Goal: Communication & Community: Answer question/provide support

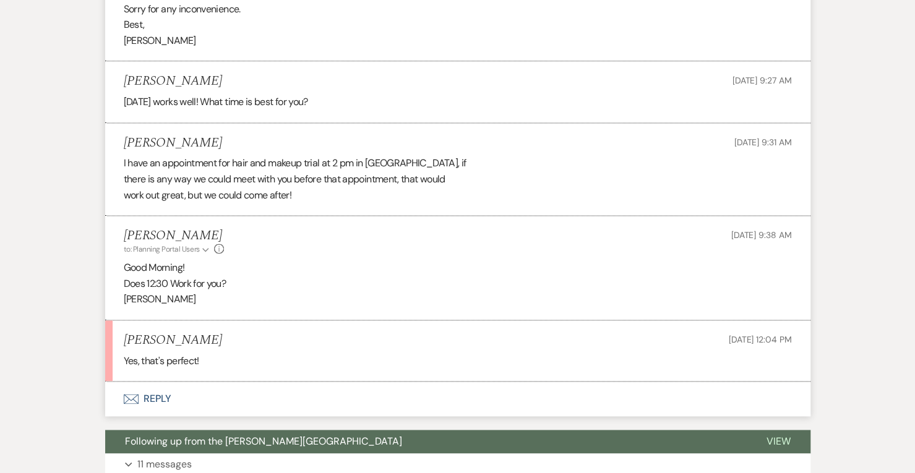
scroll to position [926, 0]
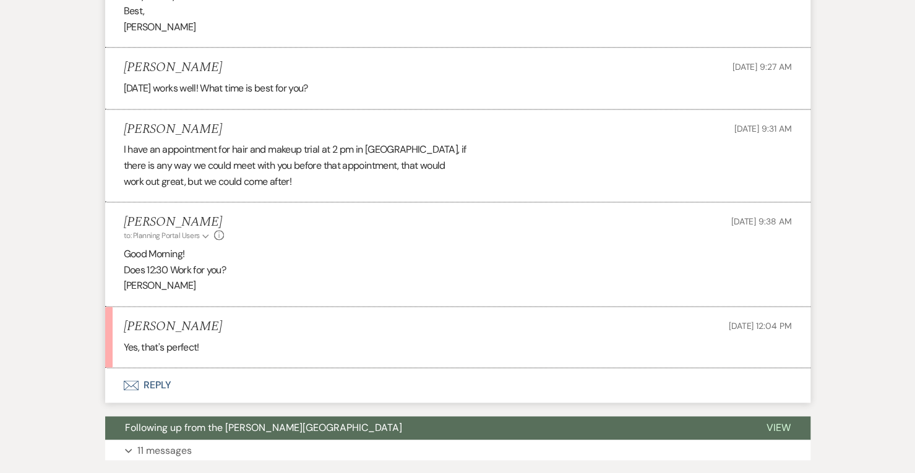
click at [135, 387] on icon "Envelope" at bounding box center [131, 386] width 15 height 10
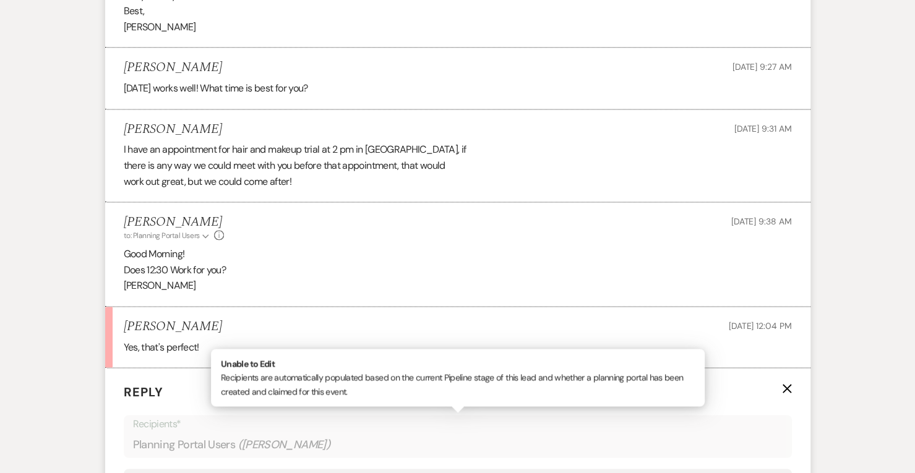
click at [147, 435] on div "Planning Portal Users ( [PERSON_NAME] )" at bounding box center [458, 445] width 650 height 24
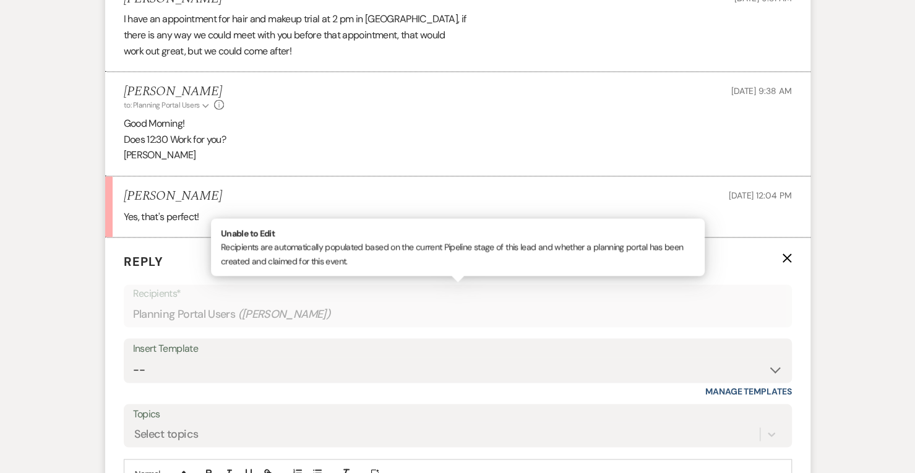
scroll to position [1167, 0]
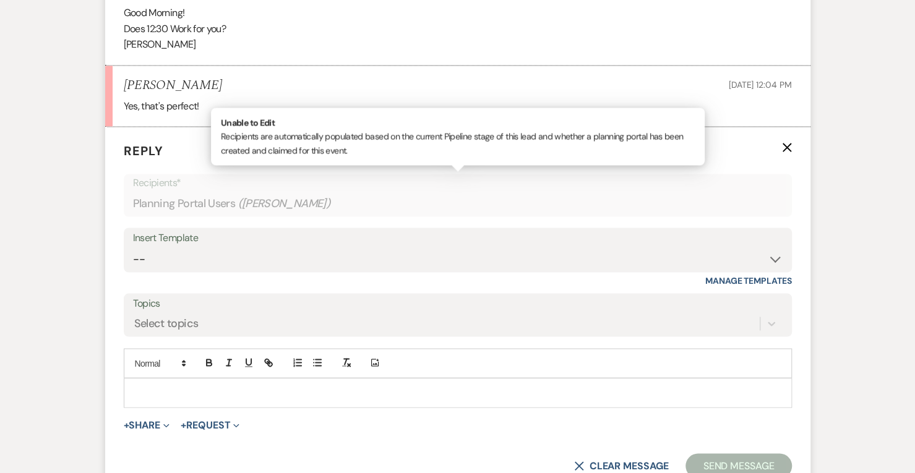
click at [144, 393] on p at bounding box center [458, 393] width 649 height 14
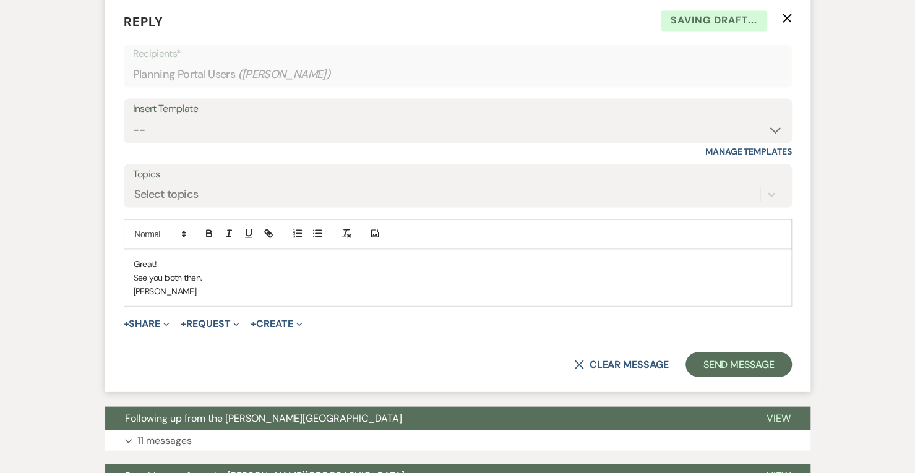
scroll to position [1298, 0]
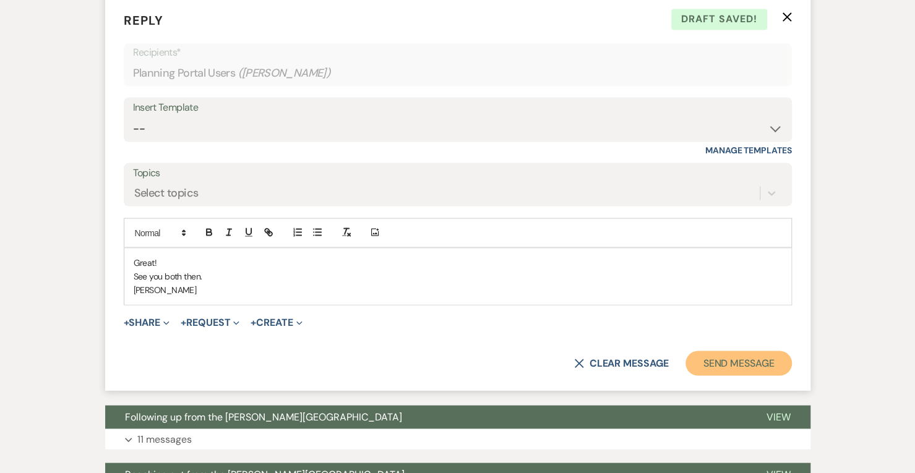
click at [709, 367] on button "Send Message" at bounding box center [739, 363] width 106 height 25
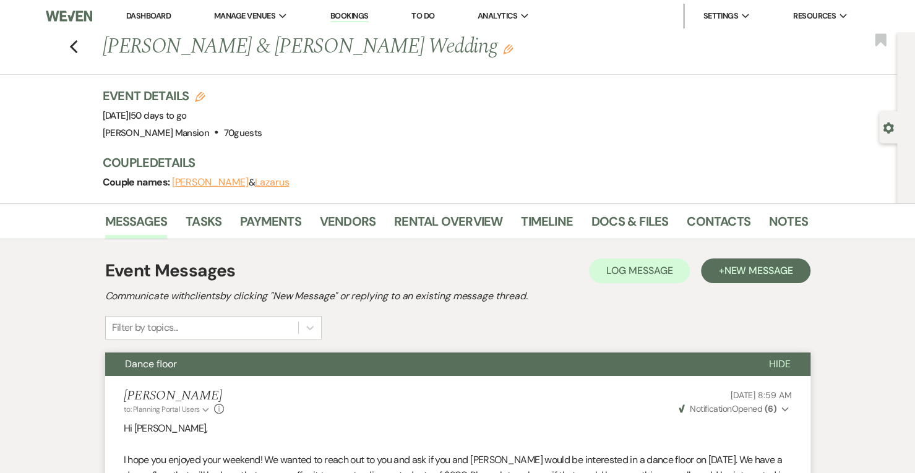
scroll to position [1, 0]
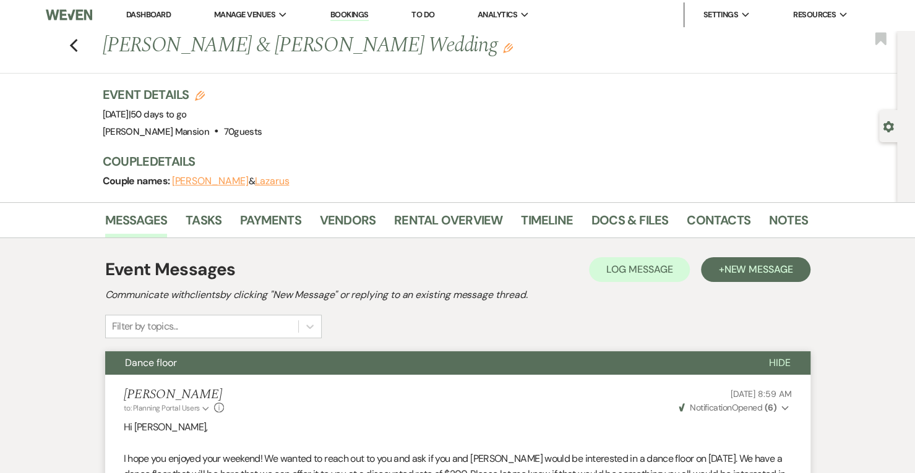
click at [85, 39] on div "Previous Tina Cummings & Lazarus's Wedding Edit Bookmark" at bounding box center [446, 52] width 904 height 43
click at [76, 41] on icon "Previous" at bounding box center [73, 45] width 9 height 15
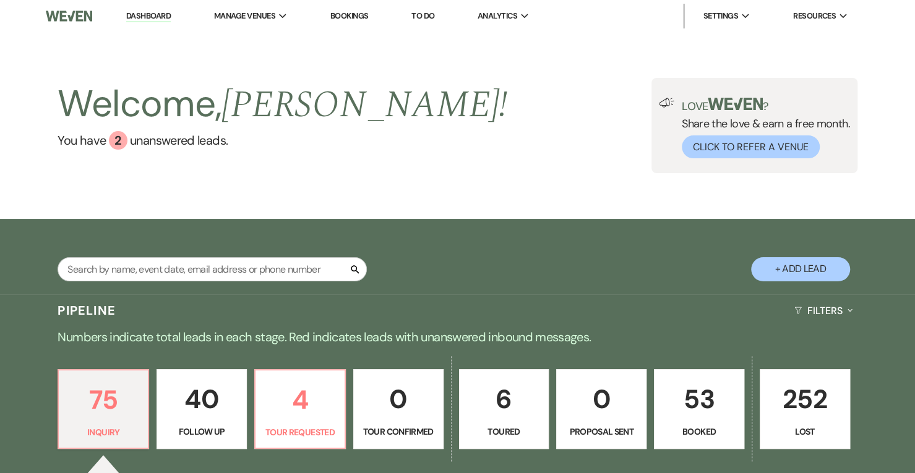
click at [286, 238] on div "Search + Add Lead" at bounding box center [457, 258] width 891 height 66
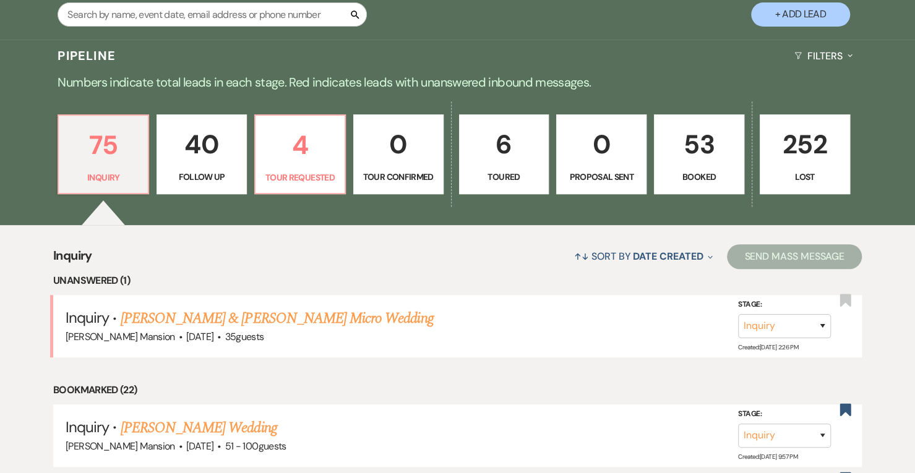
scroll to position [254, 0]
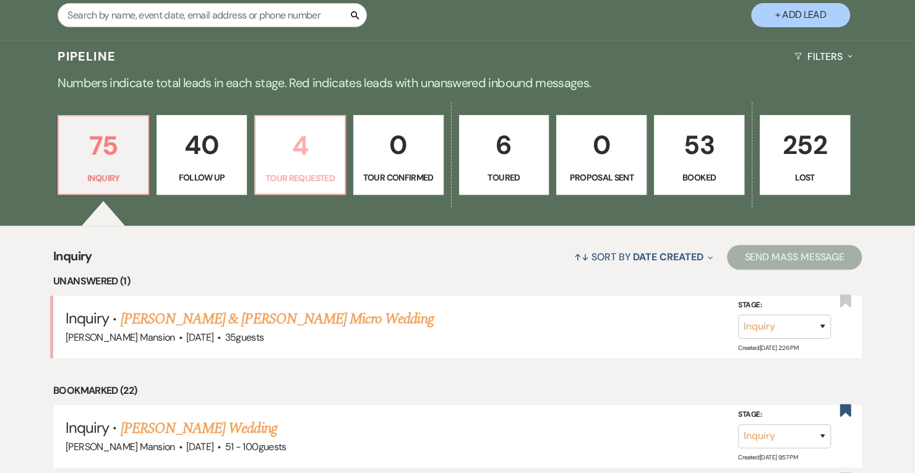
click at [301, 153] on p "4" at bounding box center [300, 145] width 74 height 41
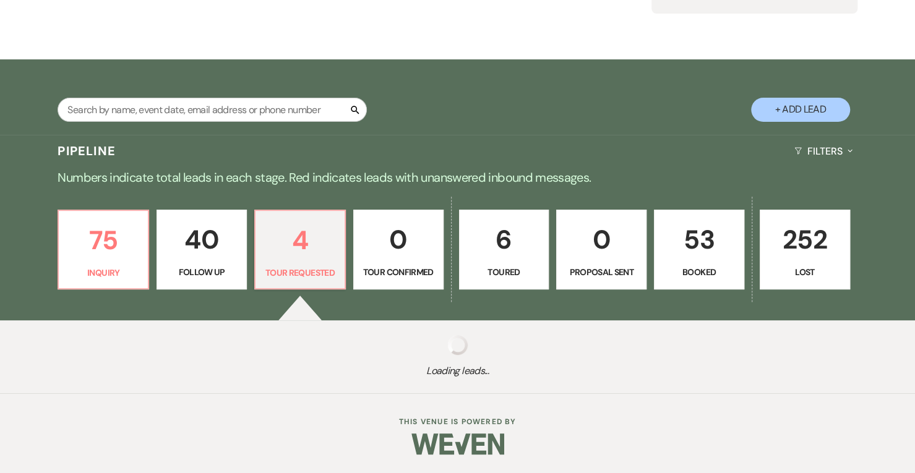
select select "2"
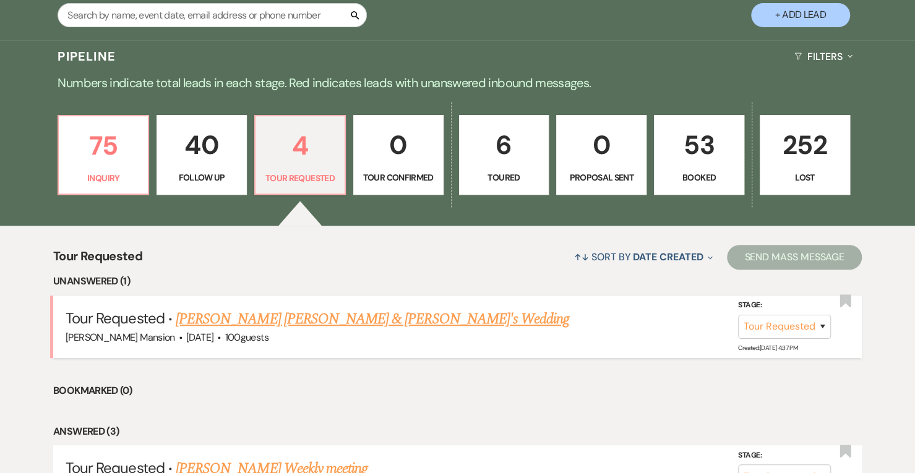
click at [287, 324] on link "[PERSON_NAME] [PERSON_NAME] & [PERSON_NAME]'s Wedding" at bounding box center [373, 319] width 394 height 22
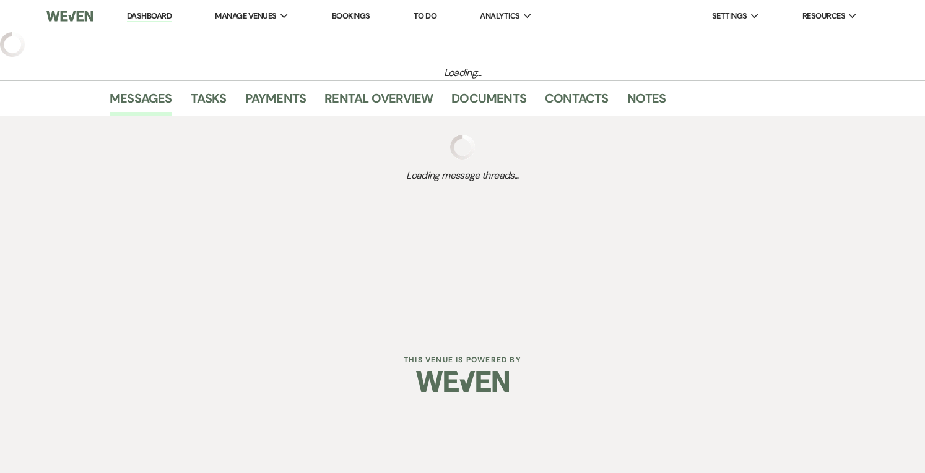
select select "2"
select select "5"
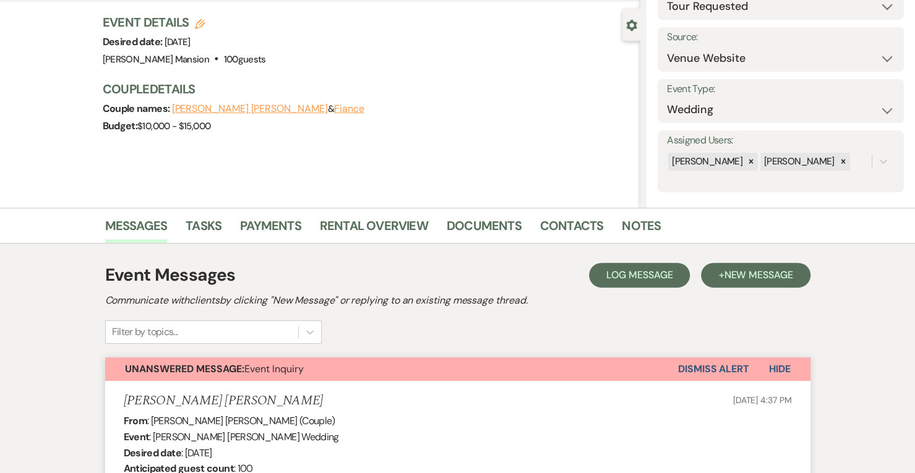
scroll to position [97, 0]
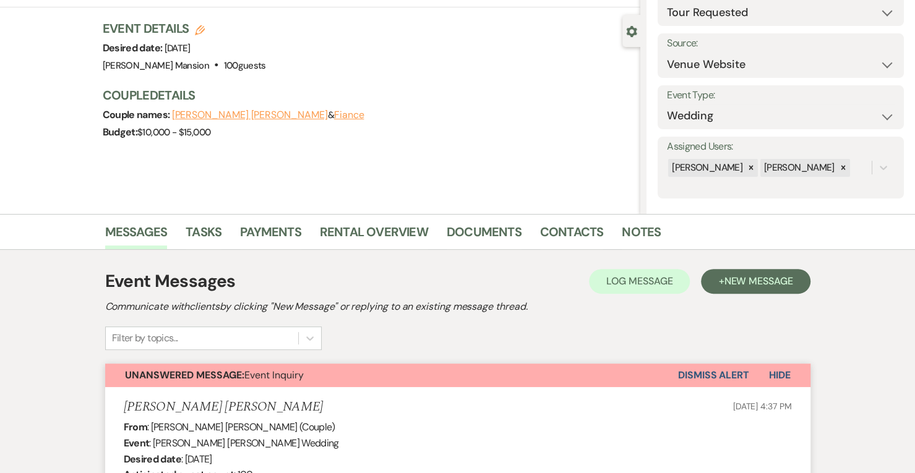
click at [734, 376] on button "Dismiss Alert" at bounding box center [713, 376] width 71 height 24
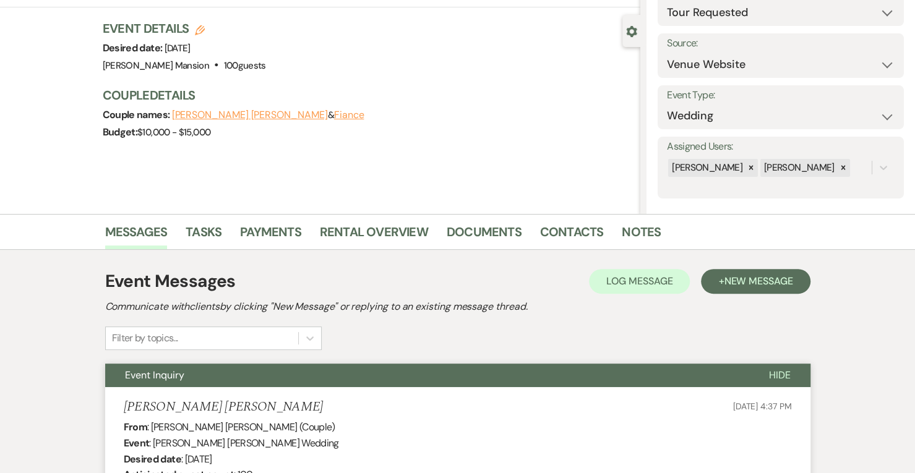
scroll to position [0, 0]
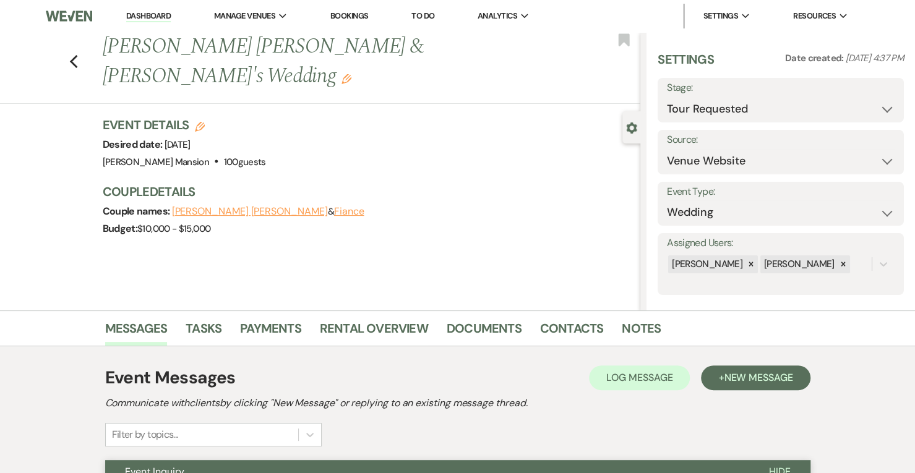
click at [140, 15] on link "Dashboard" at bounding box center [148, 17] width 45 height 12
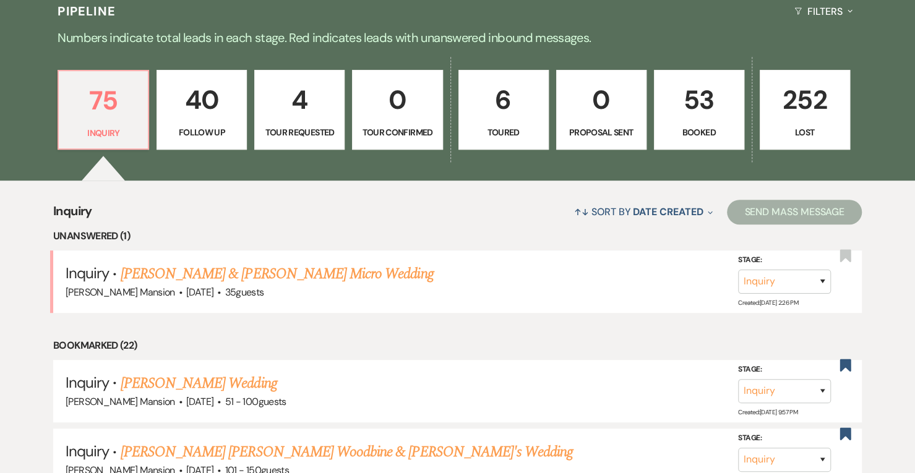
scroll to position [301, 0]
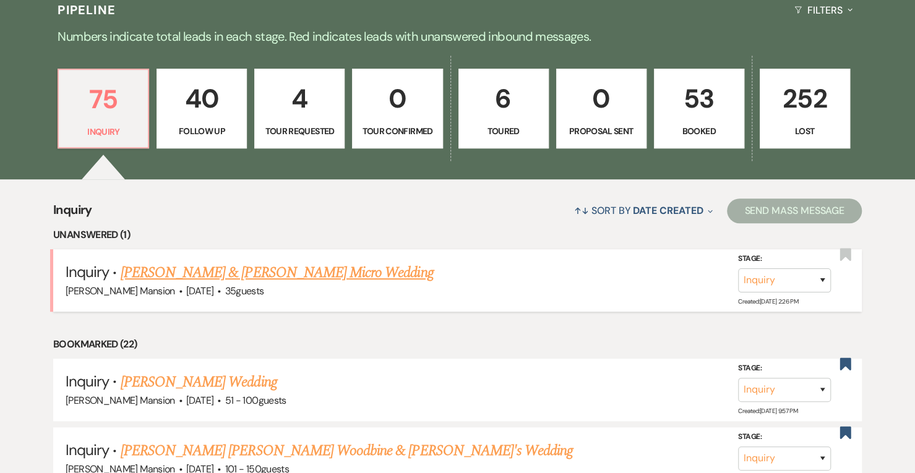
click at [179, 267] on link "[PERSON_NAME] & [PERSON_NAME] Micro Wedding" at bounding box center [277, 273] width 313 height 22
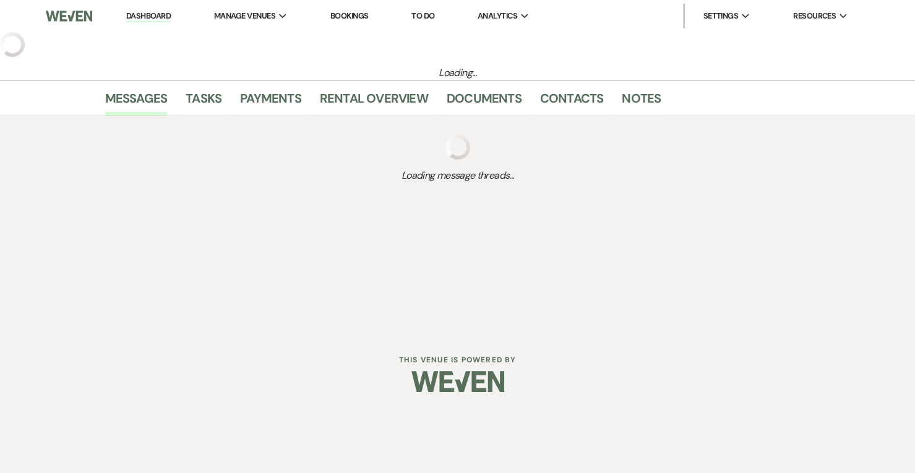
select select "5"
select select "16"
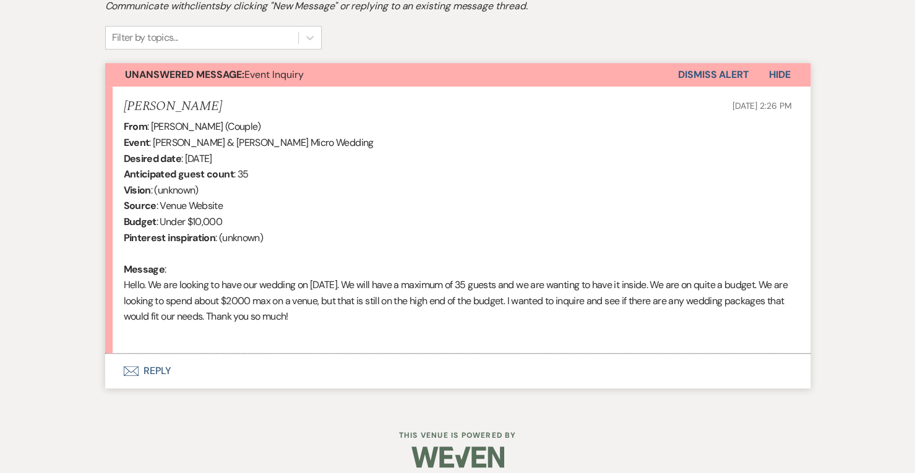
scroll to position [410, 0]
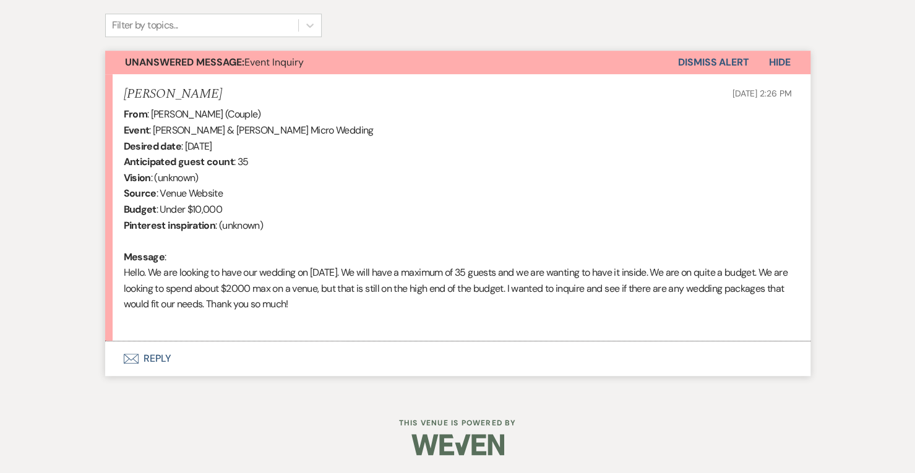
click at [146, 358] on button "Envelope Reply" at bounding box center [458, 359] width 706 height 35
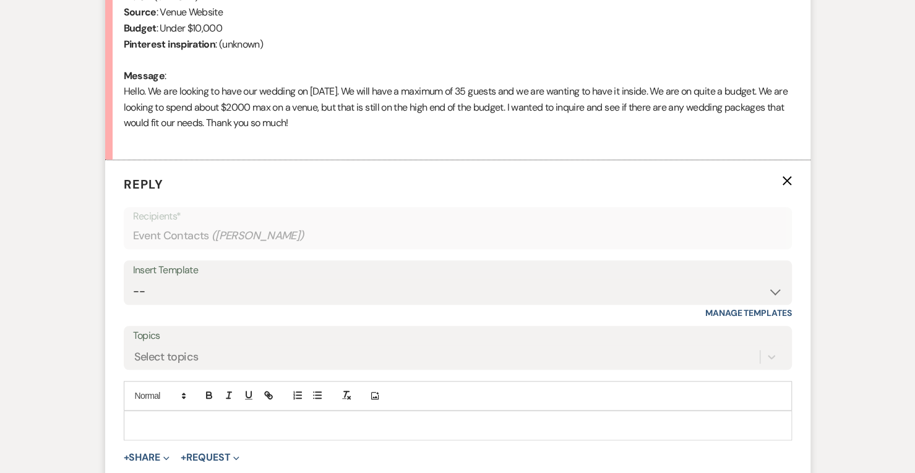
scroll to position [592, 0]
click at [774, 283] on select "-- Initial Inquiry Response Tour Request Response Follow Up Contract (Pre-Booke…" at bounding box center [458, 291] width 650 height 24
select select "4818"
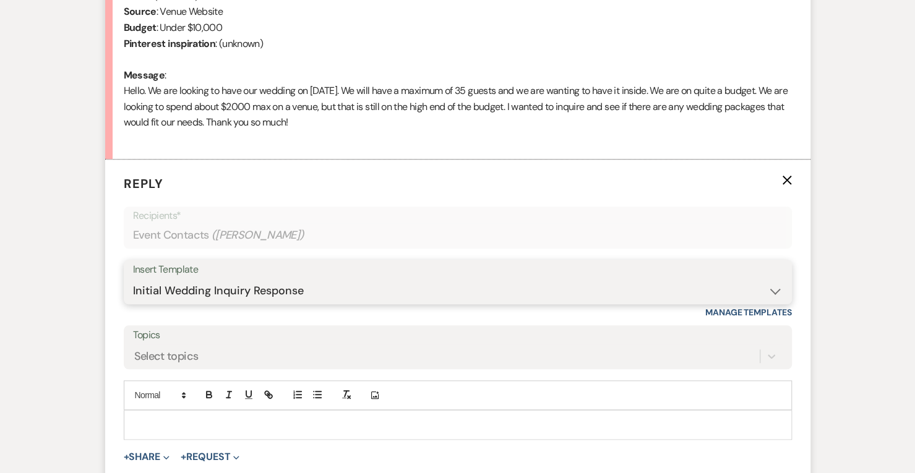
click at [133, 279] on select "-- Initial Inquiry Response Tour Request Response Follow Up Contract (Pre-Booke…" at bounding box center [458, 291] width 650 height 24
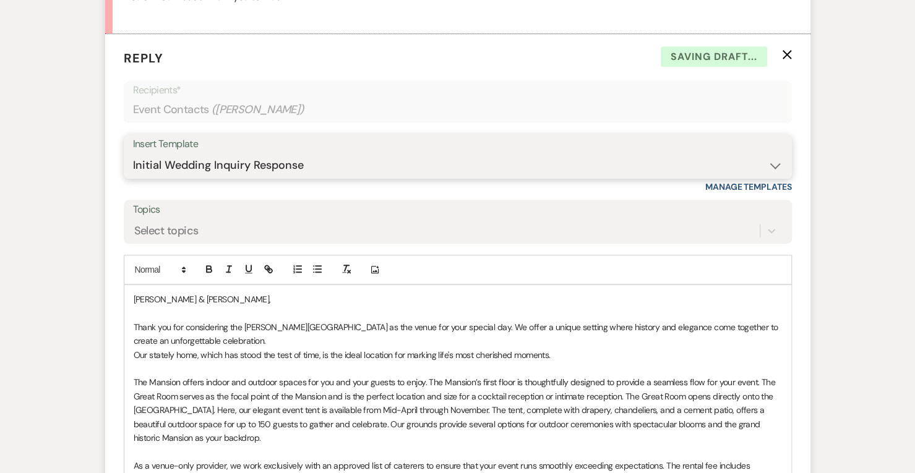
scroll to position [735, 0]
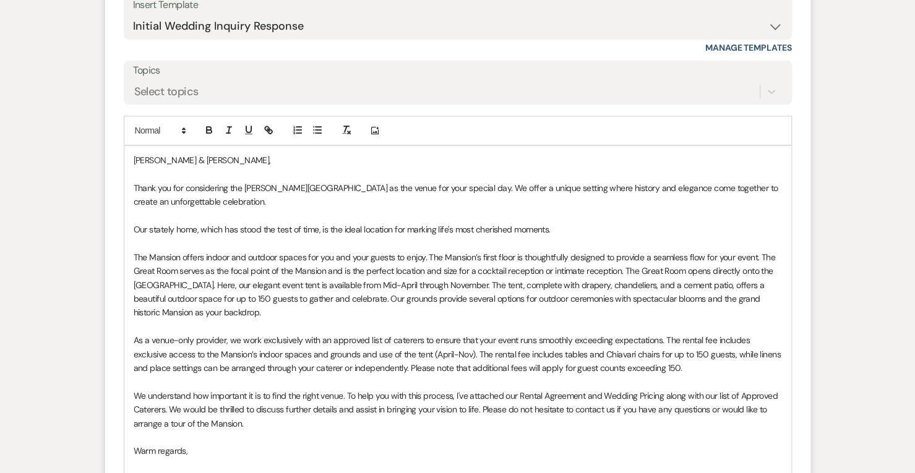
scroll to position [855, 0]
click at [169, 408] on p "We understand how important it is to find the right venue. To help you with thi…" at bounding box center [458, 411] width 649 height 41
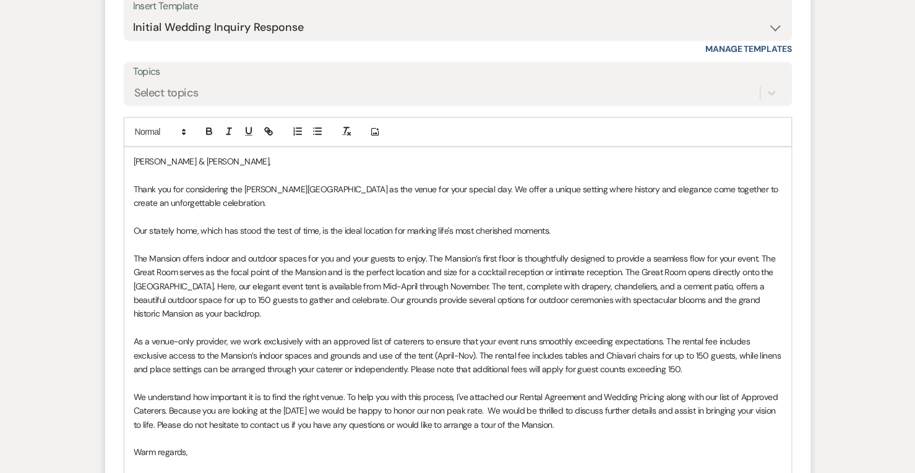
click at [134, 416] on p "We understand how important it is to find the right venue. To help you with thi…" at bounding box center [458, 411] width 649 height 41
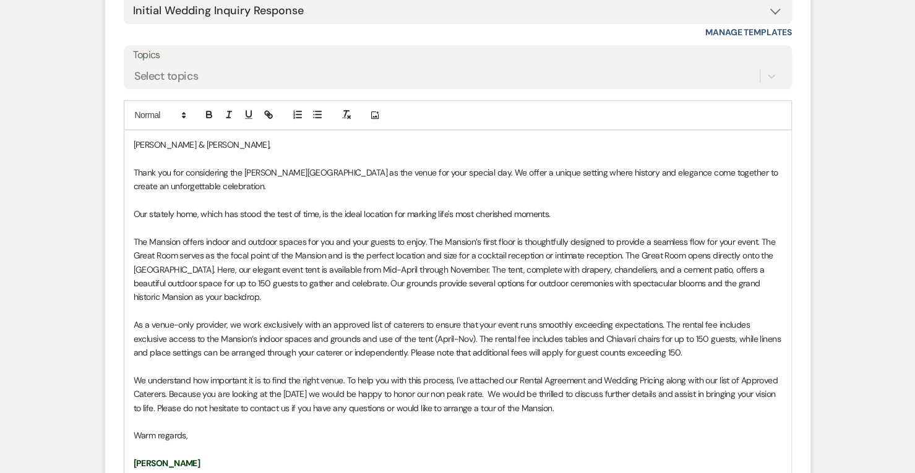
click at [512, 392] on p "We understand how important it is to find the right venue. To help you with thi…" at bounding box center [458, 394] width 649 height 41
click at [282, 277] on p "The Mansion offers indoor and outdoor spaces for you and your guests to enjoy. …" at bounding box center [458, 269] width 649 height 69
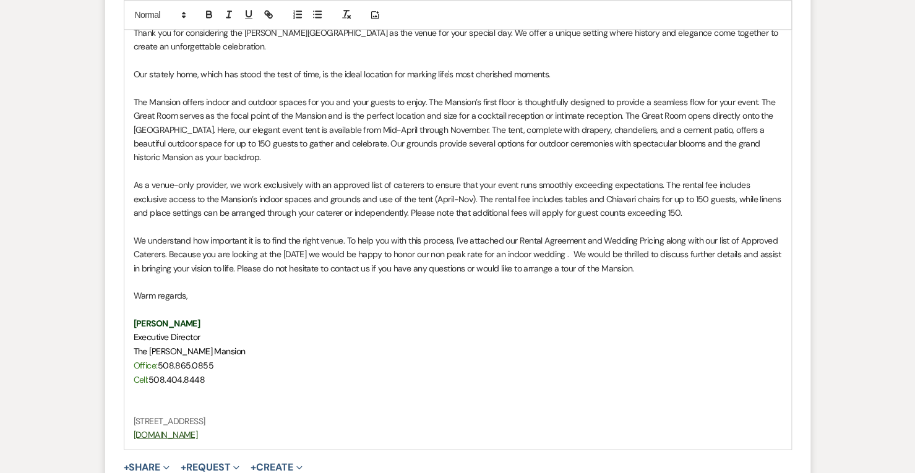
scroll to position [1013, 0]
click at [593, 252] on p "We understand how important it is to find the right venue. To help you with thi…" at bounding box center [458, 253] width 649 height 41
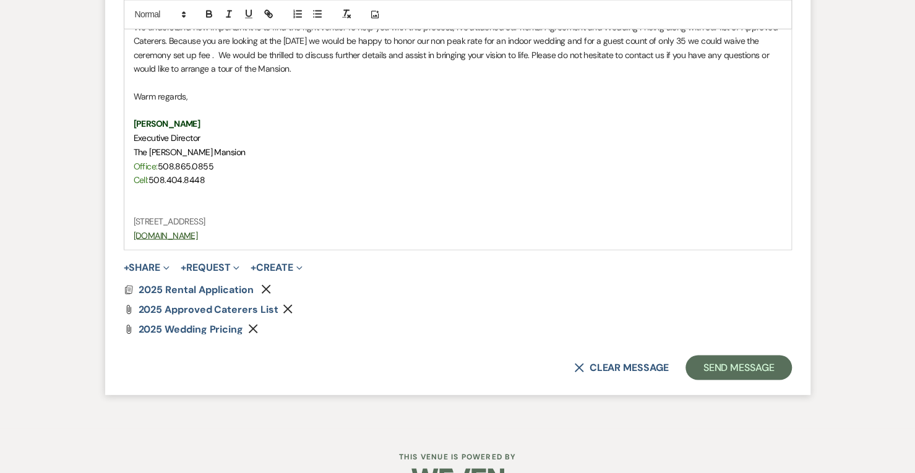
scroll to position [1229, 0]
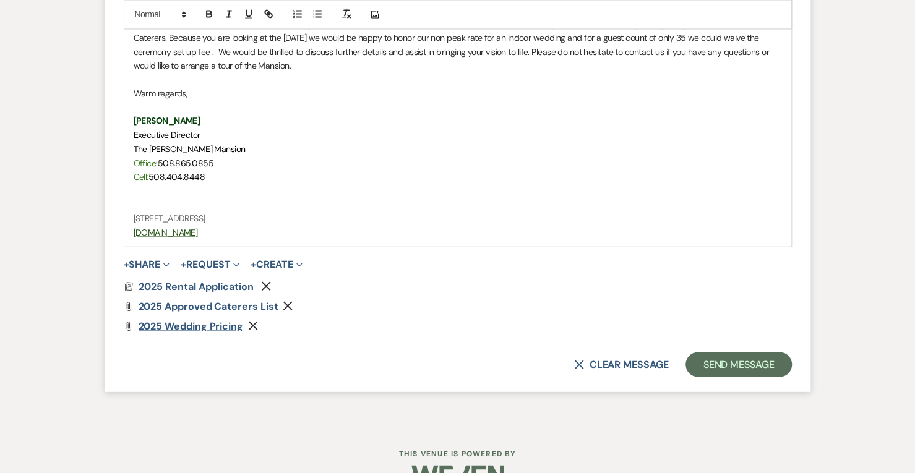
click at [215, 323] on span "2025 Wedding Pricing" at bounding box center [191, 325] width 105 height 13
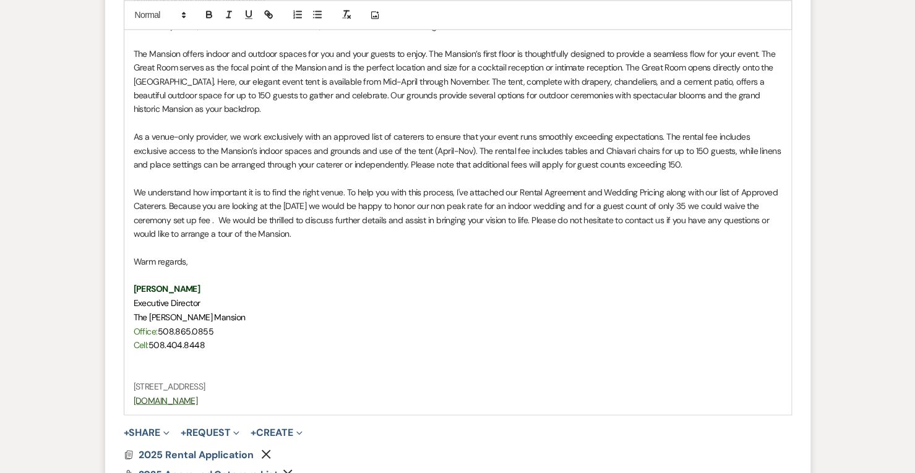
scroll to position [1045, 0]
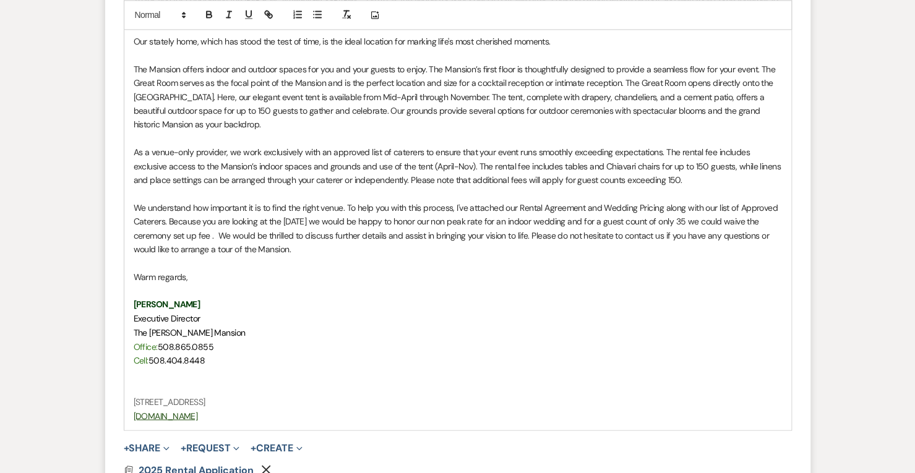
click at [595, 218] on p "We understand how important it is to find the right venue. To help you with thi…" at bounding box center [458, 229] width 649 height 56
click at [282, 235] on p "We understand how important it is to find the right venue. To help you with thi…" at bounding box center [458, 229] width 649 height 56
click at [595, 221] on p "We understand how important it is to find the right venue. To help you with thi…" at bounding box center [458, 229] width 649 height 56
click at [663, 220] on p "We understand how important it is to find the right venue. To help you with thi…" at bounding box center [458, 229] width 649 height 56
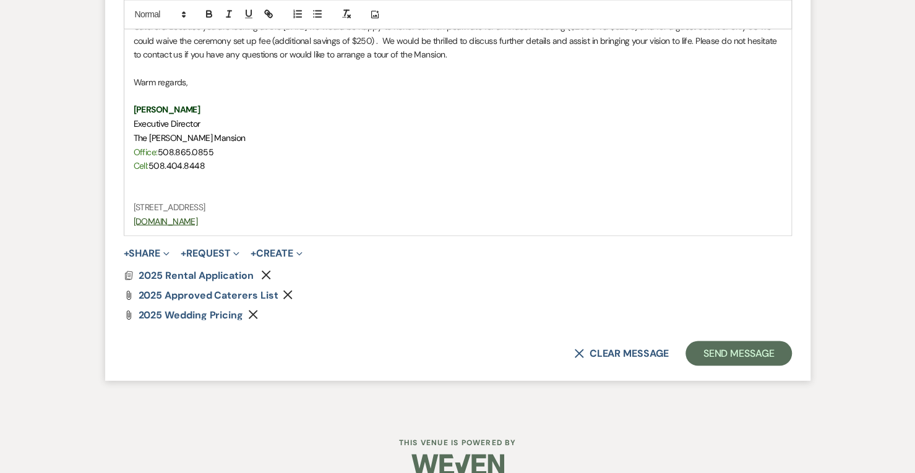
scroll to position [1238, 0]
click at [766, 352] on button "Send Message" at bounding box center [739, 354] width 106 height 25
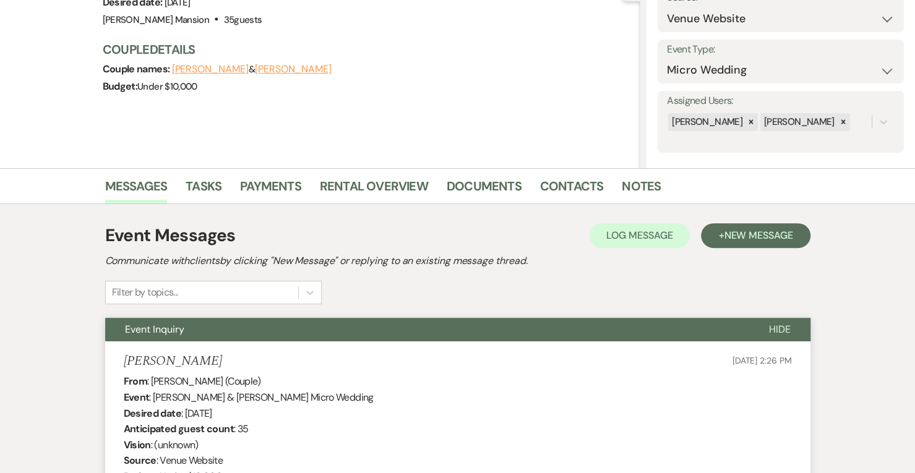
scroll to position [0, 0]
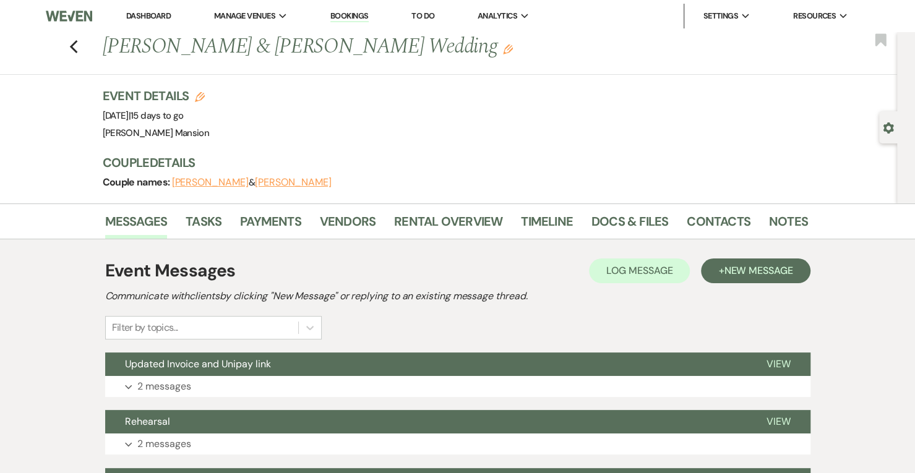
click at [152, 14] on link "Dashboard" at bounding box center [148, 16] width 45 height 11
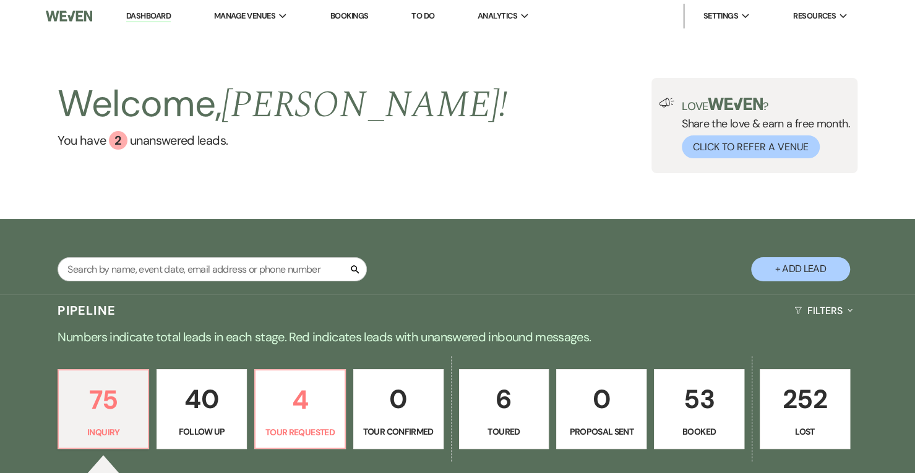
click at [300, 164] on div "Welcome, [PERSON_NAME] ! You have 2 unanswered lead s ." at bounding box center [283, 125] width 450 height 95
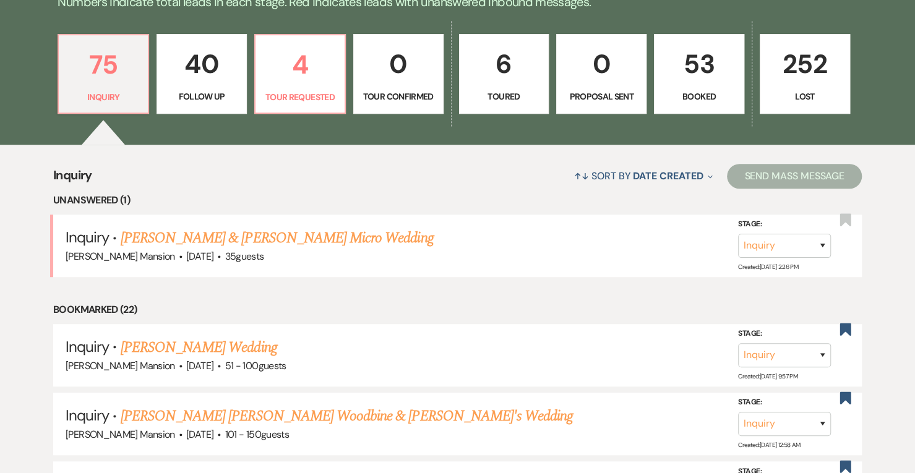
scroll to position [338, 0]
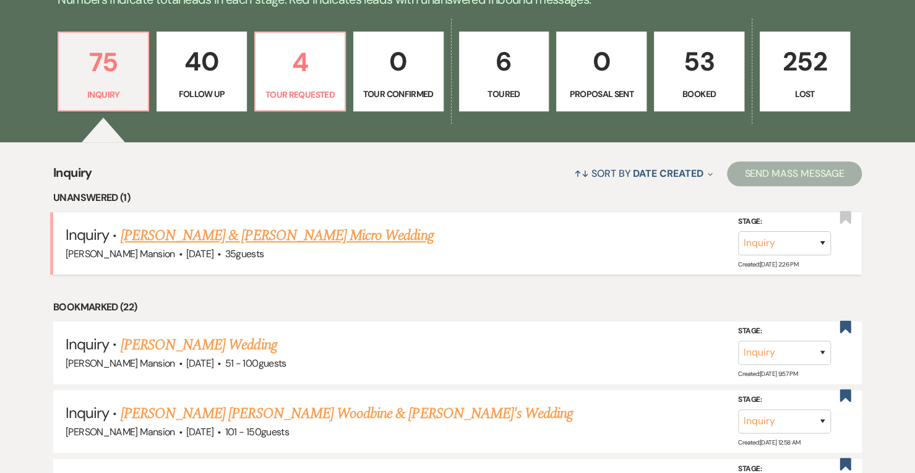
click at [265, 235] on link "[PERSON_NAME] & [PERSON_NAME] Micro Wedding" at bounding box center [277, 236] width 313 height 22
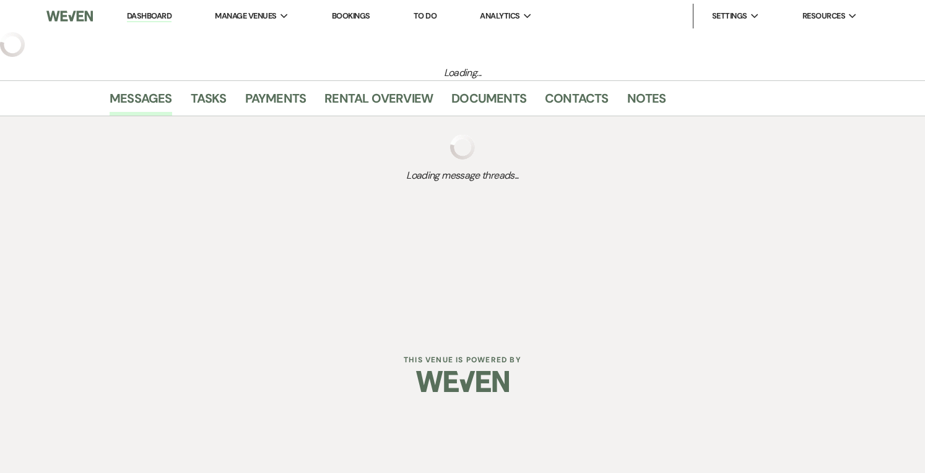
select select "5"
select select "16"
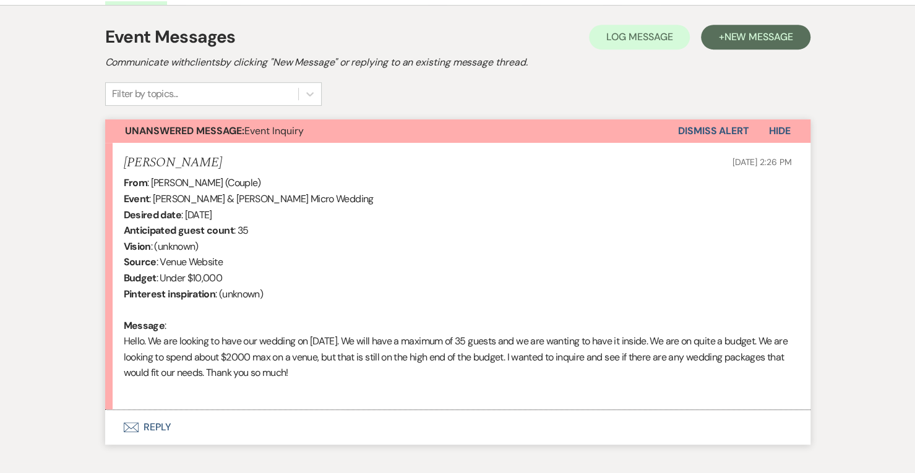
scroll to position [342, 0]
click at [265, 235] on div "From : [PERSON_NAME] (Couple) Event : [PERSON_NAME] & [PERSON_NAME] Micro Weddi…" at bounding box center [458, 286] width 668 height 222
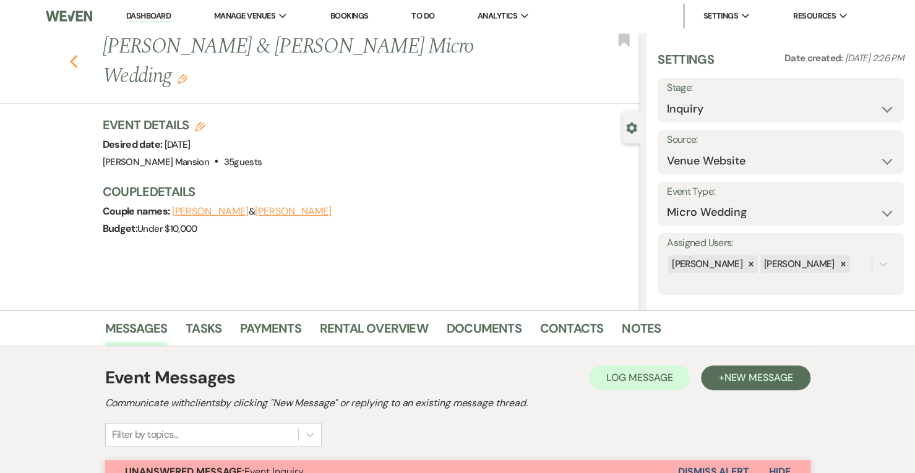
click at [79, 54] on icon "Previous" at bounding box center [73, 61] width 9 height 15
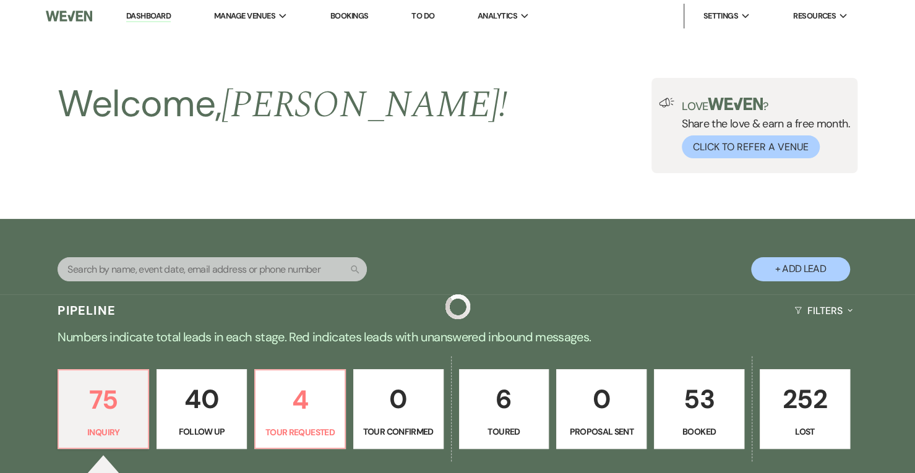
scroll to position [338, 0]
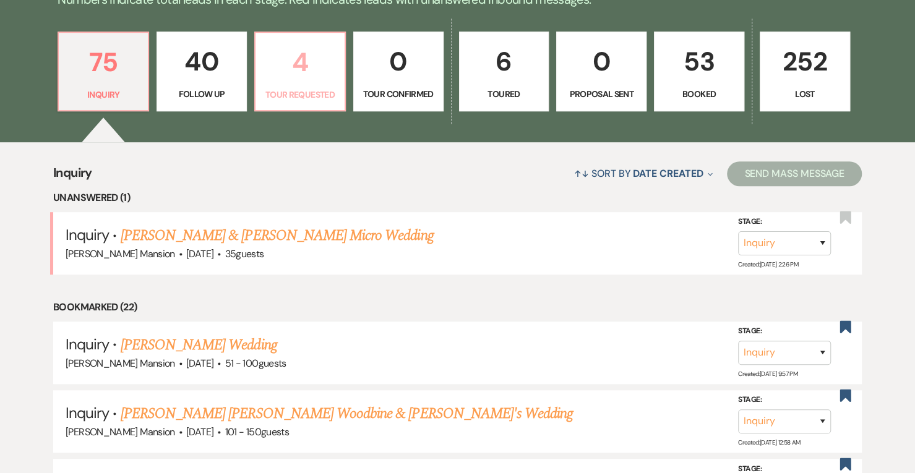
click at [322, 95] on p "Tour Requested" at bounding box center [300, 95] width 74 height 14
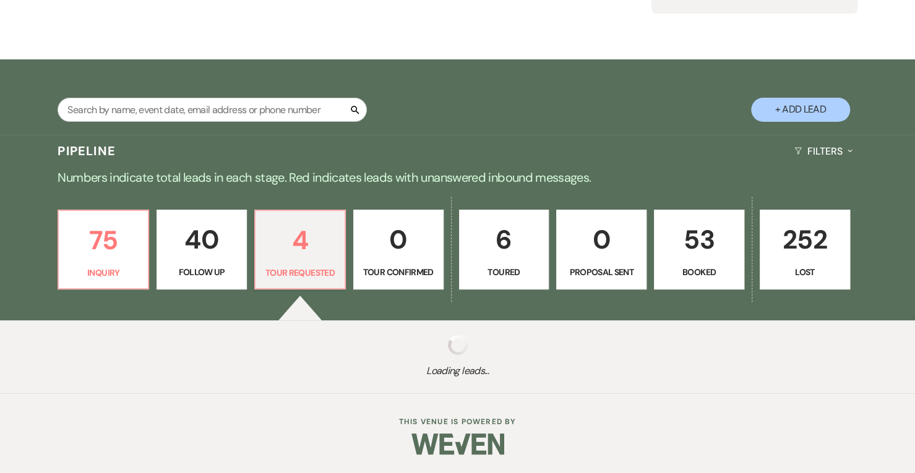
select select "2"
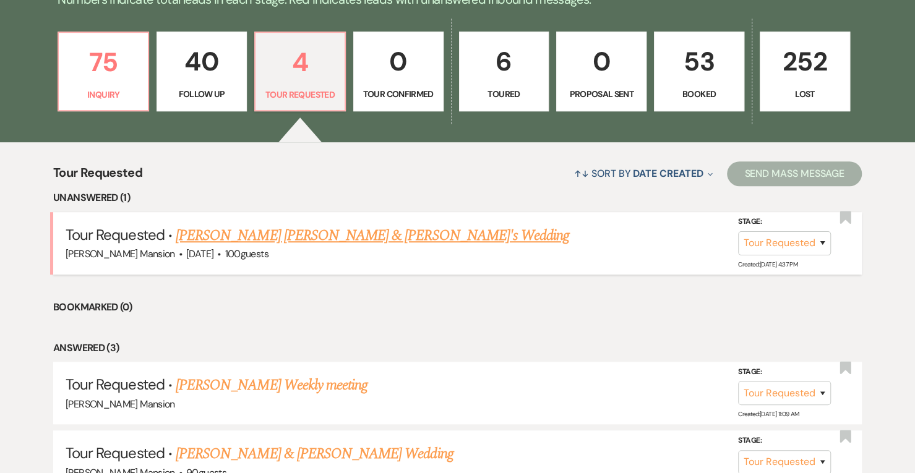
click at [241, 232] on link "[PERSON_NAME] [PERSON_NAME] & [PERSON_NAME]'s Wedding" at bounding box center [373, 236] width 394 height 22
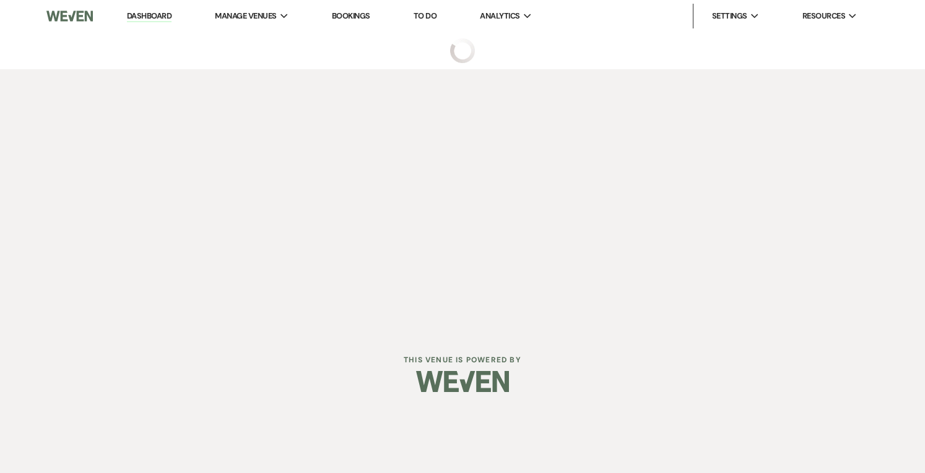
select select "2"
select select "5"
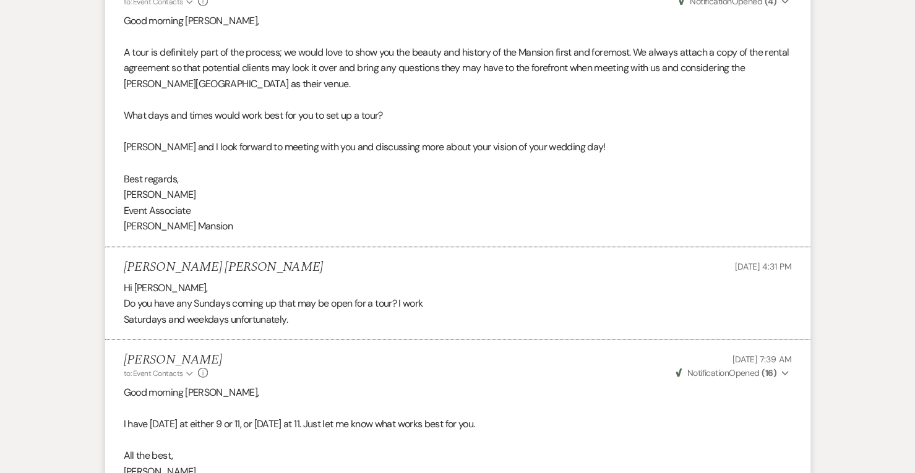
scroll to position [1523, 0]
